Goal: Task Accomplishment & Management: Complete application form

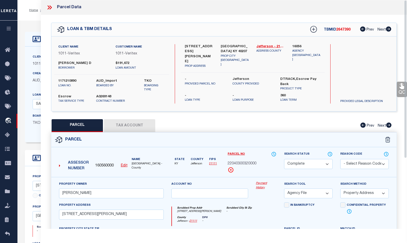
select select "CP"
select select "AGF"
select select "ADD"
select select "14594"
select select "3121"
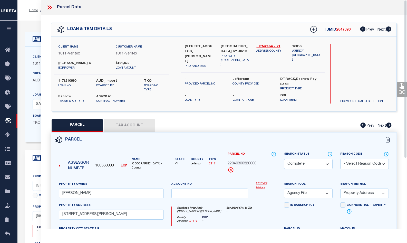
select select "Escrow"
click at [107, 21] on div "QC QC QC" at bounding box center [224, 172] width 366 height 315
click at [51, 6] on icon at bounding box center [49, 7] width 7 height 7
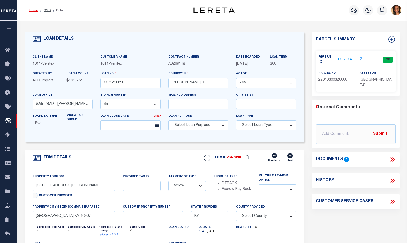
click at [34, 11] on link "Home" at bounding box center [33, 10] width 9 height 3
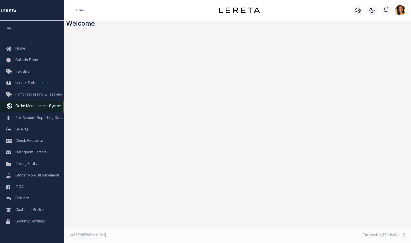
click at [39, 108] on span "Order Management System" at bounding box center [38, 106] width 46 height 4
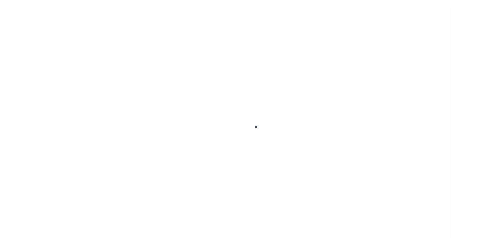
scroll to position [7, 0]
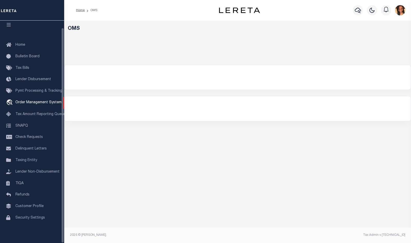
select select "200"
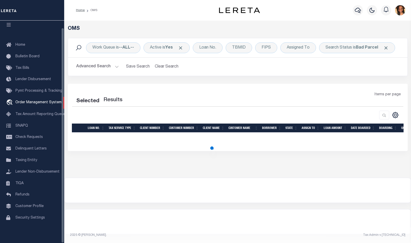
select select "200"
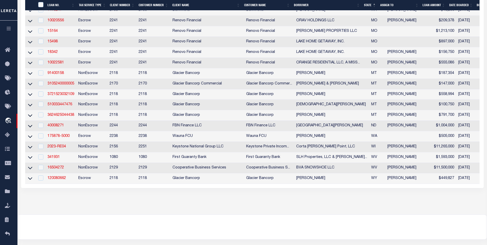
scroll to position [238, 0]
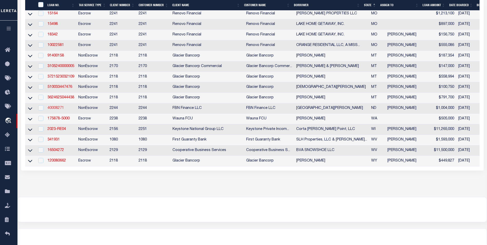
click at [61, 110] on link "40008271" at bounding box center [55, 108] width 16 height 4
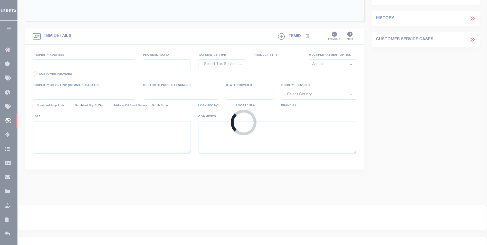
type input "40008271"
type input "[GEOGRAPHIC_DATA][PERSON_NAME]"
select select
select select "10"
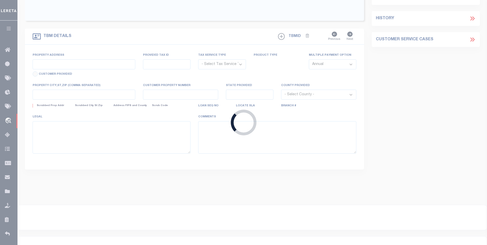
select select "NonEscrow"
select select "14078"
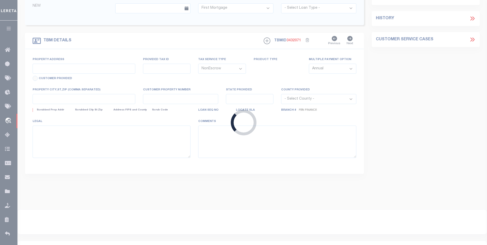
type input "INCOMPLETE - PORTION OF 39-0000-01435-000"
select select
type input "STRASBURG ND 58573-9213"
type input "FBN"
type input "ND"
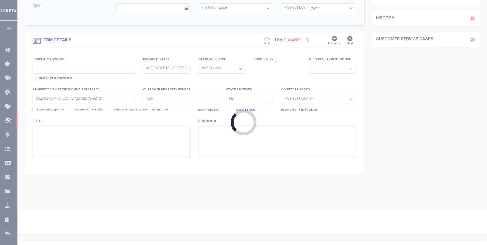
select select
select select "7651"
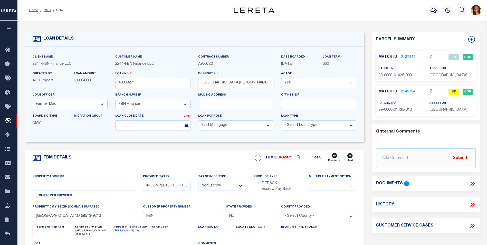
click at [406, 91] on link "2143784" at bounding box center [408, 91] width 14 height 5
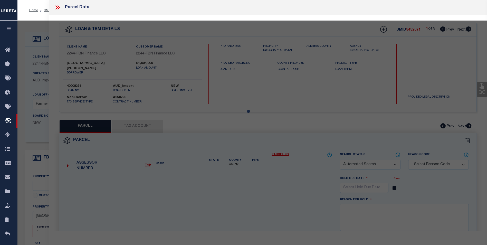
checkbox input "false"
select select "BP"
type input "[GEOGRAPHIC_DATA][PERSON_NAME]"
select select "AGW"
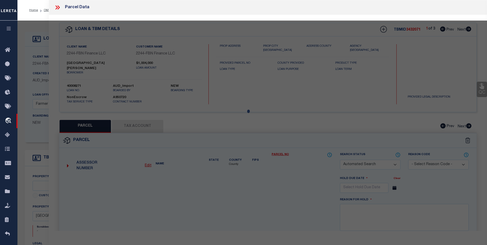
select select
type input "STRASBURG, ND 58573-9213"
type textarea "SE4 LESS OUTLOT A 26-130-76"
type textarea "Can’t Locate on the website/assessor site"
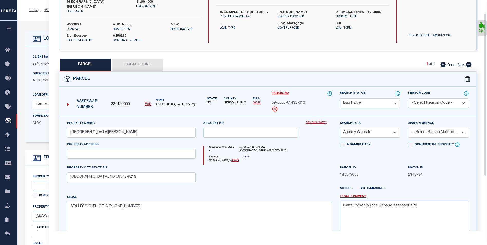
scroll to position [18, 0]
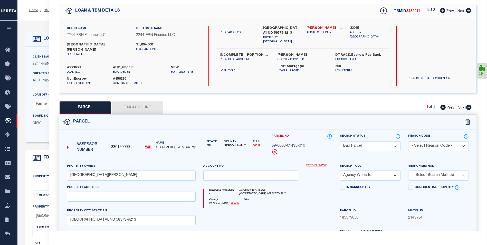
click at [411, 11] on icon at bounding box center [468, 10] width 6 height 5
select select "AS"
select select
checkbox input "false"
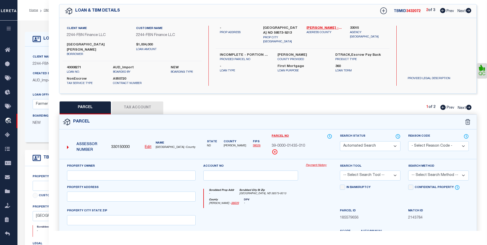
select select "CP"
type input "[GEOGRAPHIC_DATA][PERSON_NAME]"
select select "AGW"
select select
checkbox input "false"
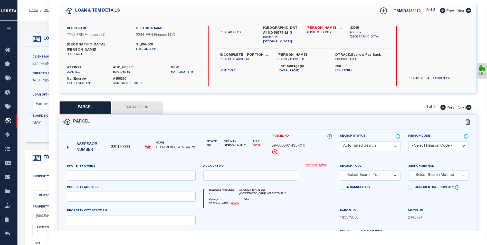
type textarea "W2W2 - 2.98 ACRE R/W 35-130-76"
click at [411, 11] on icon at bounding box center [468, 10] width 6 height 5
select select "AS"
select select
checkbox input "false"
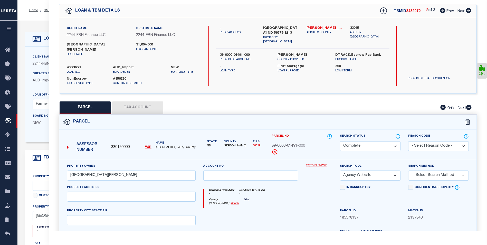
checkbox input "false"
select select "CP"
type input "[GEOGRAPHIC_DATA][PERSON_NAME]"
select select "AGW"
select select
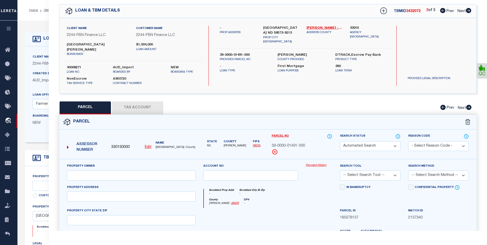
checkbox input "false"
type textarea "E2SW4 26-130-76"
click at [411, 13] on icon at bounding box center [442, 10] width 5 height 5
select select "AS"
select select
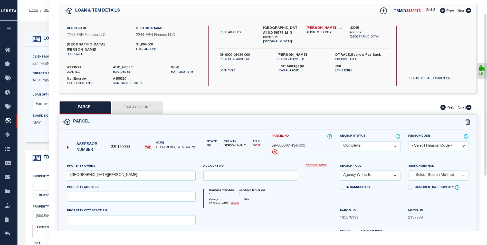
checkbox input "false"
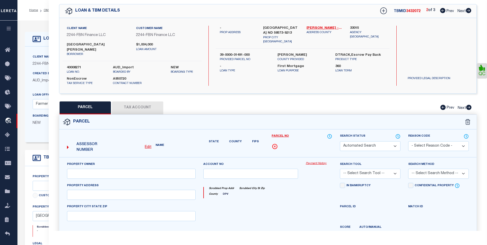
select select "CP"
type input "[GEOGRAPHIC_DATA][PERSON_NAME]"
select select "AGW"
select select
checkbox input "false"
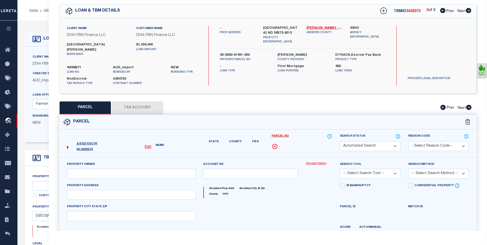
type textarea "W2W2 - 2.98 ACRE R/W 35-130-76"
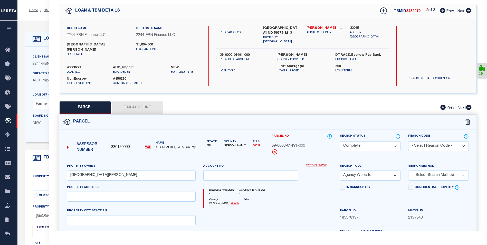
click at [411, 13] on icon at bounding box center [442, 10] width 5 height 5
select select "AS"
select select
checkbox input "false"
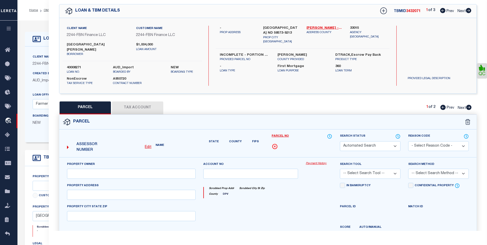
select select "PR"
type input "HAHNE, BRETT"
select select "AGW"
select select
type input "9467 11TH AVE SE"
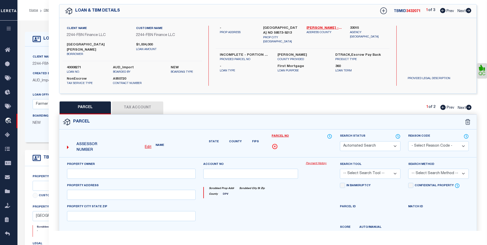
type textarea "OUTLOT A 26-130-76"
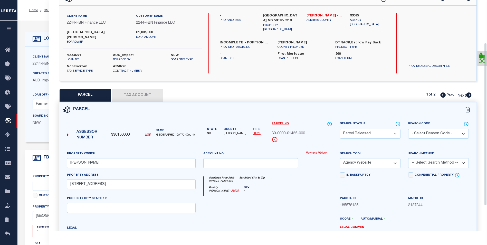
scroll to position [0, 0]
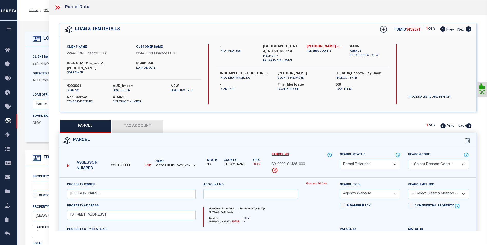
click at [57, 8] on icon at bounding box center [56, 7] width 2 height 4
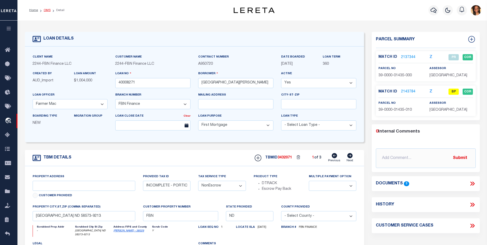
click at [46, 10] on link "OMS" at bounding box center [47, 10] width 7 height 3
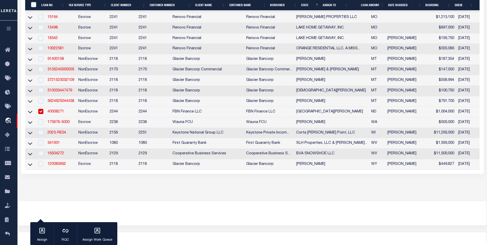
scroll to position [263, 0]
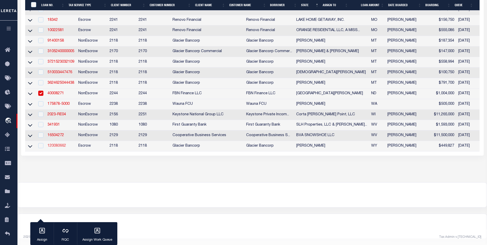
click at [62, 144] on link "120080662" at bounding box center [56, 146] width 18 height 4
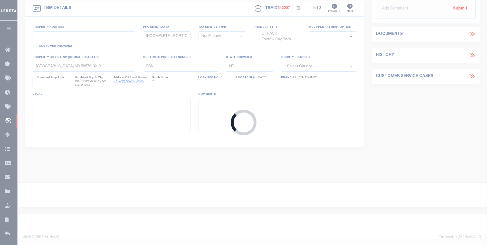
type input "120080662"
type input "[PERSON_NAME]"
select select
type input "PO BOX 143"
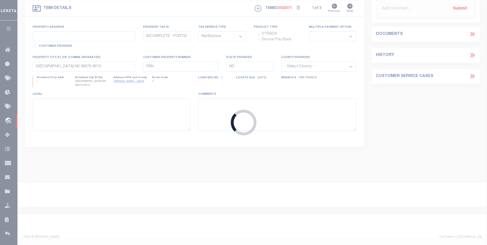
type input "BURLINGTON WY 82411-0143"
select select "Escrow"
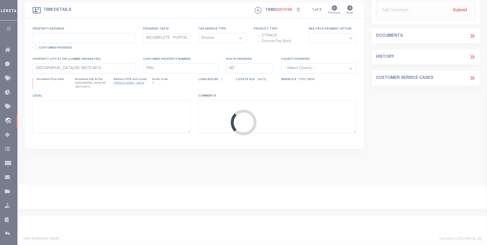
type input "753 HWY 14/16/20"
type input "4TH-99-00-022-00231-"
select select
type input "BURLINGTON WY 82411"
type input "WY"
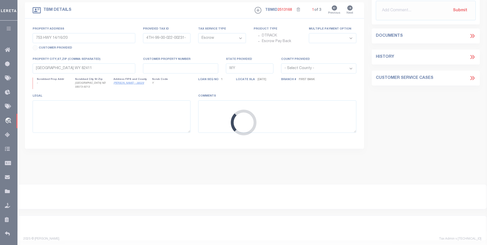
select select "2285"
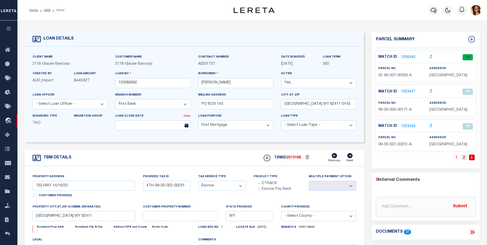
click at [411, 157] on link "2" at bounding box center [464, 157] width 6 height 6
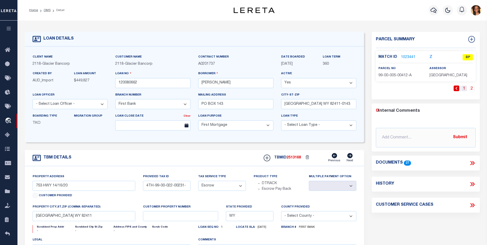
click at [411, 87] on link "1" at bounding box center [464, 88] width 6 height 6
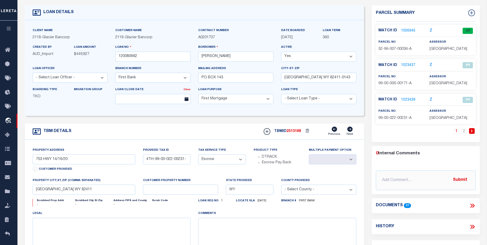
scroll to position [26, 0]
click at [411, 132] on link "2" at bounding box center [464, 132] width 6 height 6
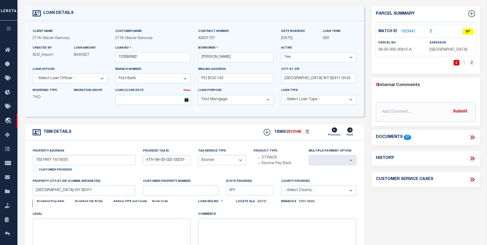
click at [405, 32] on link "1023441" at bounding box center [408, 31] width 14 height 5
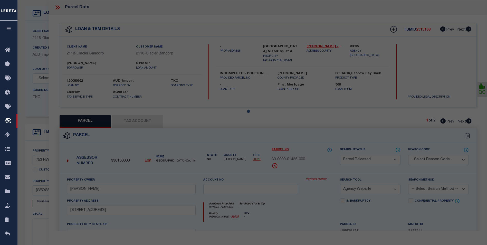
select select "AS"
select select
checkbox input "false"
select select "BP"
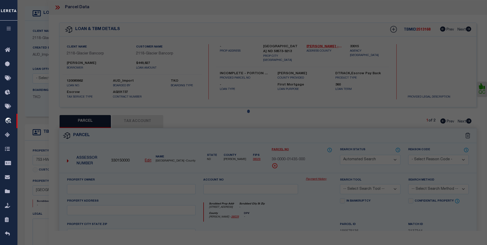
type input "NICHOLSON, JERRY L & MONICA K"
select select
checkbox input "false"
type textarea "IRRIGATION: PT TRS 105-K, L, N, S 7 52 96 Tax Type(s):* L L = Land District: 99…"
type textarea "Working Master TAXID change, verified correct. 04/24/2018 Paula Kitchens CS Req…"
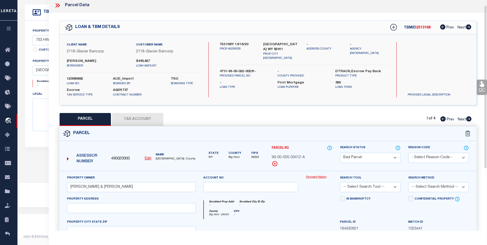
scroll to position [0, 0]
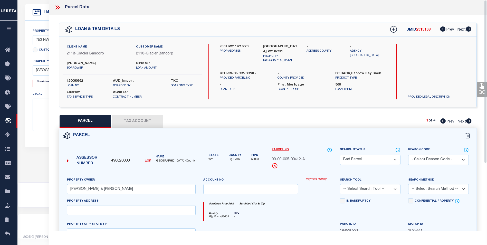
click at [57, 8] on icon at bounding box center [56, 7] width 2 height 4
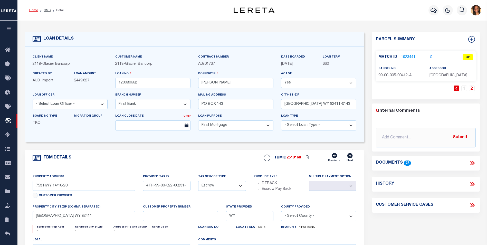
click at [35, 10] on link "Home" at bounding box center [33, 10] width 9 height 3
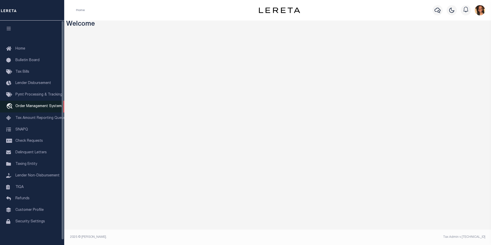
click at [32, 106] on span "Order Management System" at bounding box center [38, 106] width 46 height 4
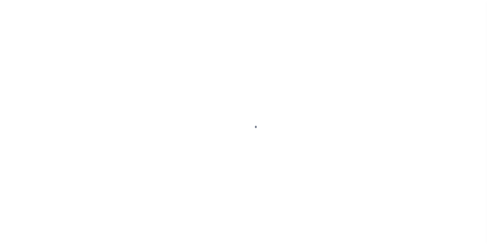
scroll to position [5, 0]
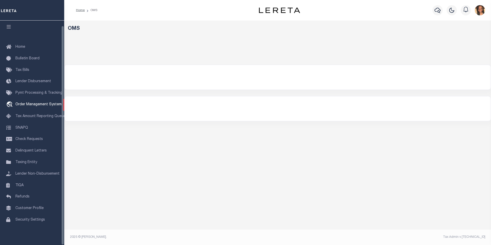
select select "200"
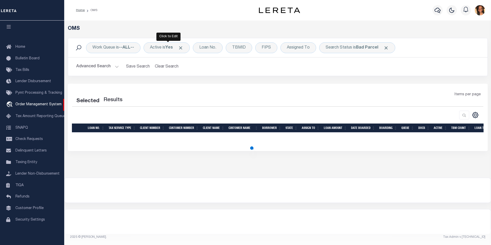
select select "200"
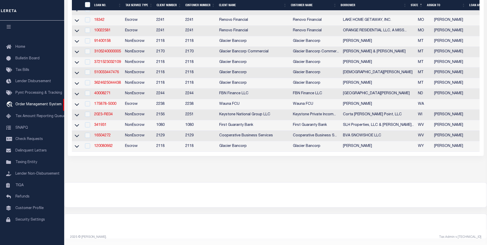
scroll to position [264, 0]
click at [97, 123] on link "341931" at bounding box center [100, 125] width 12 height 4
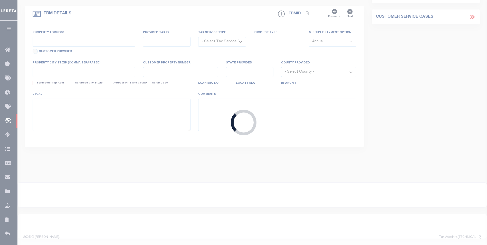
type input "341931"
type input "SLH Properties, LLC & Steven Holbert"
select select
select select "NonEscrow"
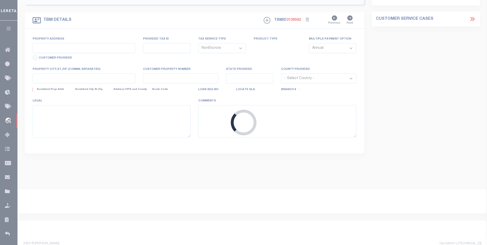
type input "23,25,27 & 29 MACCORKLE AVE AND 315 B ST"
type input "0115-0000-3006"
type input "ST ALBANS WV 25177"
type input "260446193"
type input "WV"
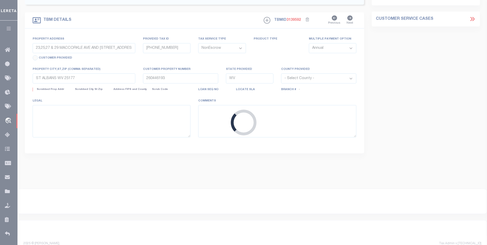
select select
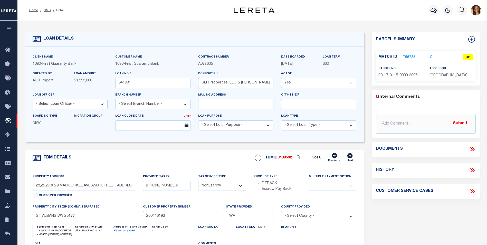
click at [405, 55] on link "1765735" at bounding box center [408, 57] width 14 height 5
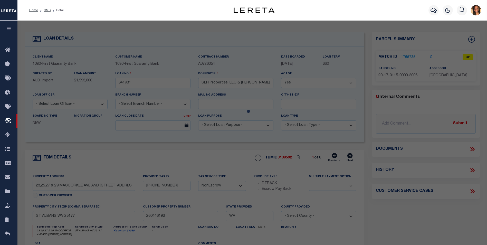
checkbox input "false"
select select "BP"
type input "MOHLER DANIEL N JR TRUST SEPT DANIEL N MOHLER TRUSTEE"
select select "AGW"
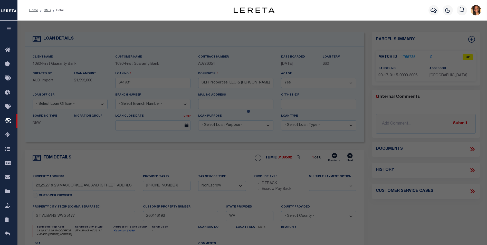
select select
type input "CORNER B ST & MCCORKLE AVE"
type input "WV"
type textarea "1/18 UND INT 5-671/1000A S/W CORNER B ST & MCCORKLE AVE GATEWAY SHOP CENTER"
type textarea "incorrect parcel"
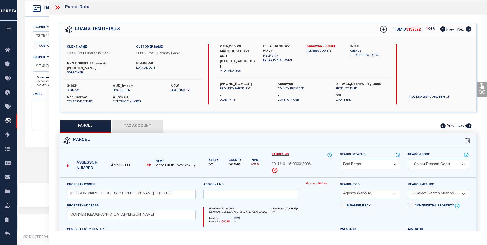
click at [57, 6] on icon at bounding box center [57, 7] width 7 height 7
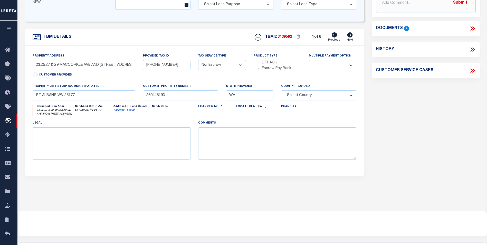
scroll to position [26, 0]
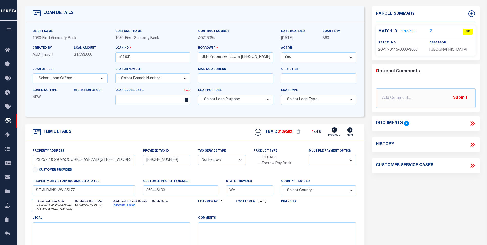
click at [408, 33] on link "1765735" at bounding box center [408, 31] width 14 height 5
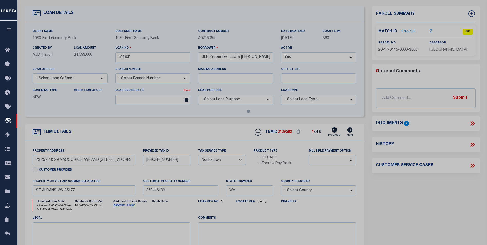
select select "AS"
select select
checkbox input "false"
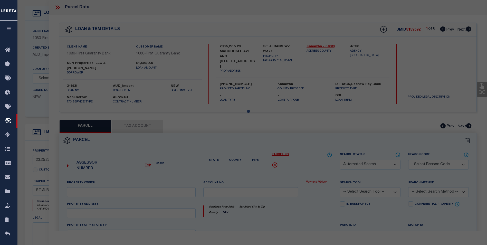
select select "BP"
type input "MOHLER DANIEL N JR TRUST SEPT DANIEL N MOHLER TRUSTEE"
select select "AGW"
select select
type input "CORNER B ST & MCCORKLE AVE"
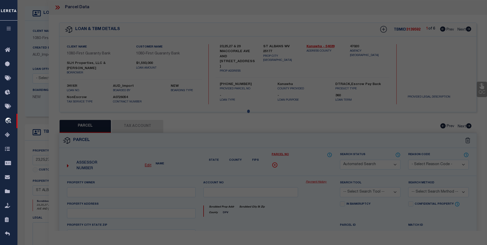
type input "WV"
type textarea "1/18 UND INT 5-671/1000A S/W CORNER B ST & MCCORKLE AVE GATEWAY SHOP CENTER"
type textarea "incorrect parcel"
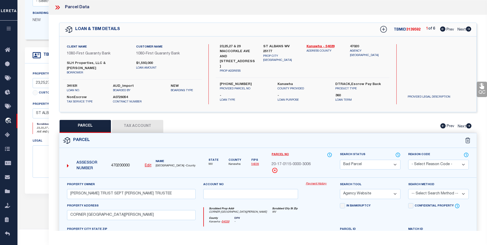
scroll to position [51, 0]
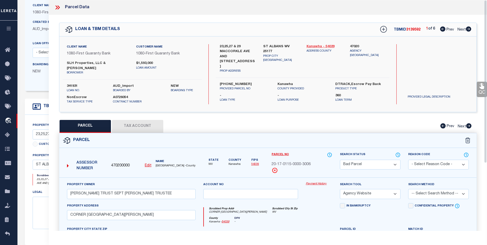
click at [320, 46] on link "Kanawha - 54039" at bounding box center [324, 46] width 36 height 5
click at [440, 30] on icon at bounding box center [442, 28] width 5 height 5
click at [469, 29] on icon at bounding box center [468, 28] width 5 height 5
select select "AS"
select select
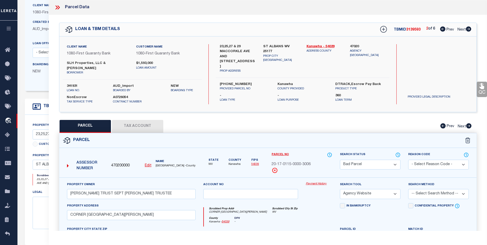
checkbox input "false"
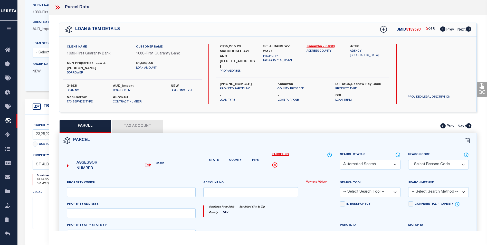
select select "BP"
type input "MOHLER WILLIAM E II"
select select "AGW"
select select
type input "CORNER B ST & MCCORKLE AVE"
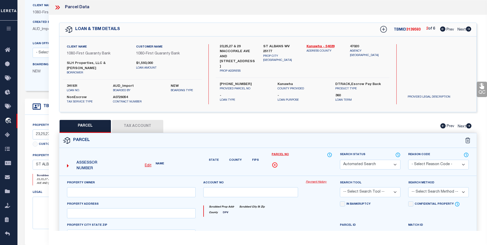
type input "ST ALBANS WV 25177"
type textarea "1/18 UND INT 5-67/100A S/W"
type textarea "incorrect parcel"
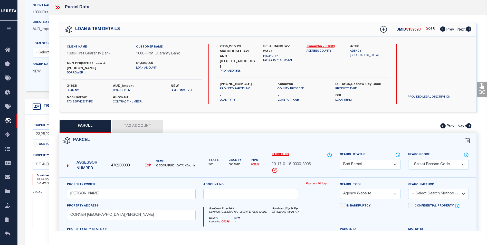
click at [469, 29] on icon at bounding box center [468, 28] width 5 height 5
select select "AS"
select select
checkbox input "false"
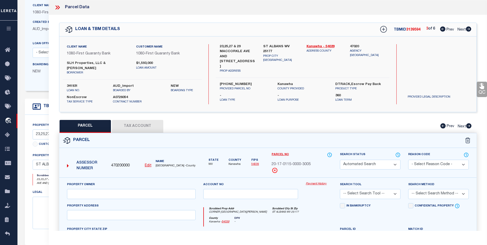
select select "CP"
type input "WRIGHT BARBARA M"
select select "AGW"
select select
type input "CORNER B ST & OMCCORKLE AVE"
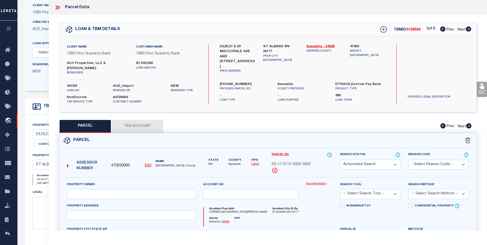
checkbox input "false"
type input "WV"
type textarea "1/18 UND INT 5-671/1000A S/W"
type textarea "Completed based on given legal document"
click at [469, 29] on icon at bounding box center [468, 28] width 5 height 5
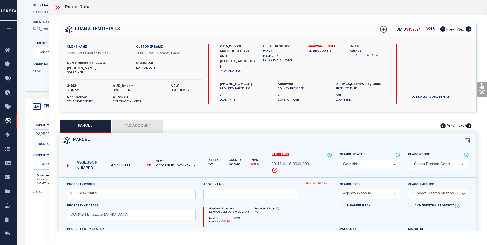
select select "AS"
select select
checkbox input "false"
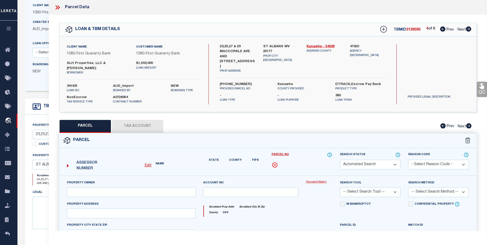
select select "CP"
type input "PHILLIPS WALTER C JR"
select select "AGW"
select select
type input "CORNER B ST & MCCORKLE AVE"
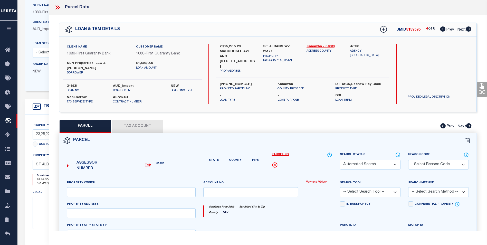
checkbox input "false"
type input "WV"
type textarea "1/4 UND INT 5-671/1000A S/W"
type textarea "Completed based on given legal document"
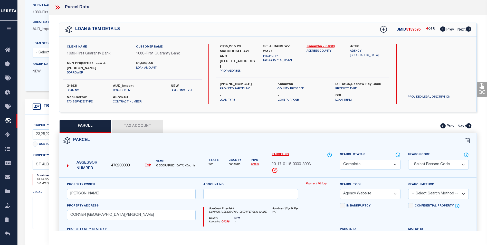
click at [469, 29] on icon at bounding box center [468, 28] width 5 height 5
select select "AS"
select select
checkbox input "false"
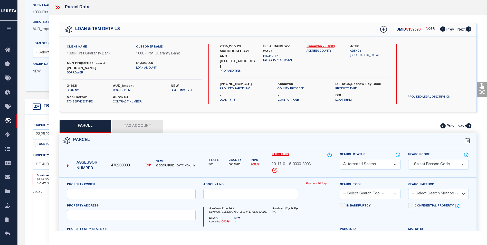
select select "BP"
type input "E PHILLIPS KENNA LLC"
select select "AGW"
select select
type input "CORNER B ST & MCCORKLE AVE"
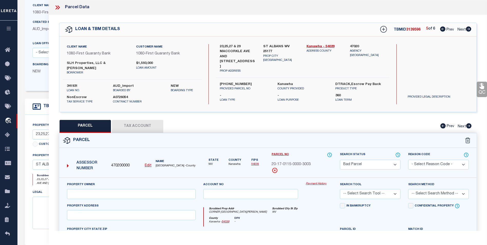
type input "WV"
type textarea "1/4 UND INT 5-671/1000A S/W"
type textarea "incorrect parcel"
click at [469, 29] on icon at bounding box center [468, 28] width 5 height 5
select select "AS"
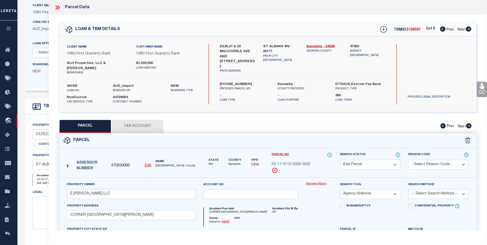
select select
checkbox input "false"
select select "CP"
type input "SLH PROPERTIES LLC"
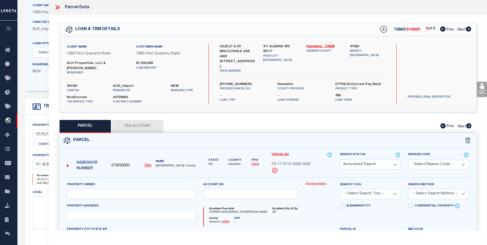
select select
type input "23 MACCORKLE AVE"
checkbox input "false"
type textarea "SH reviewed on 12/8/23 Spoke with Ms Diane state parcel 07102743 is active - pr…"
click at [442, 31] on icon at bounding box center [442, 28] width 5 height 5
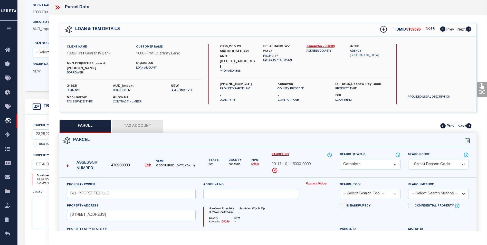
select select "AS"
checkbox input "false"
select select "BP"
type input "E PHILLIPS KENNA LLC"
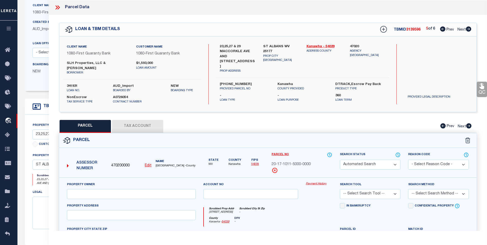
select select "AGW"
select select
type input "CORNER B ST & MCCORKLE AVE"
type input "WV"
type textarea "1/4 UND INT 5-671/1000A S/W"
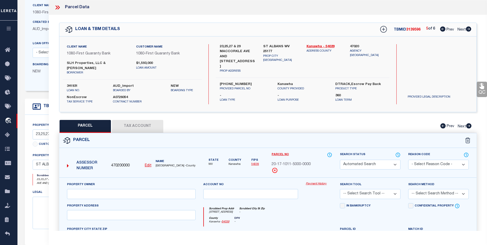
type textarea "incorrect parcel"
